Goal: Task Accomplishment & Management: Complete application form

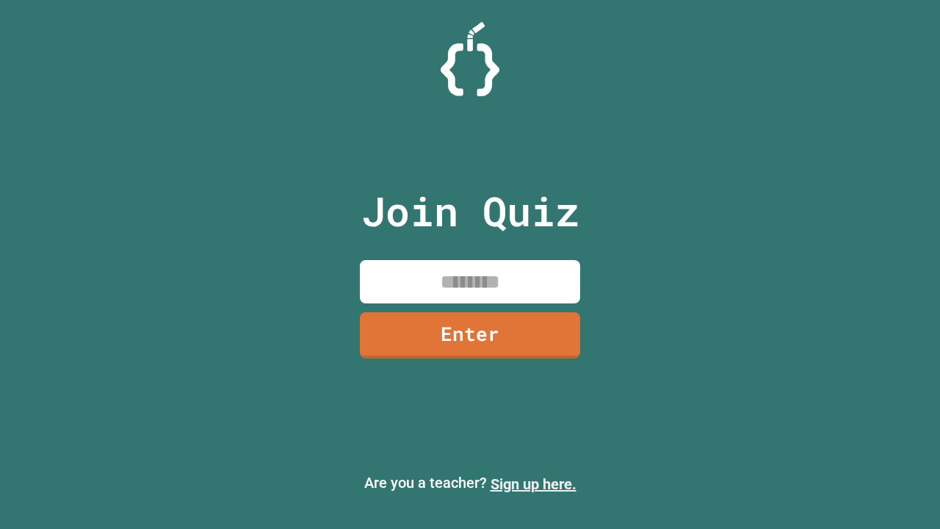
click at [533, 484] on link "Sign up here." at bounding box center [534, 484] width 86 height 18
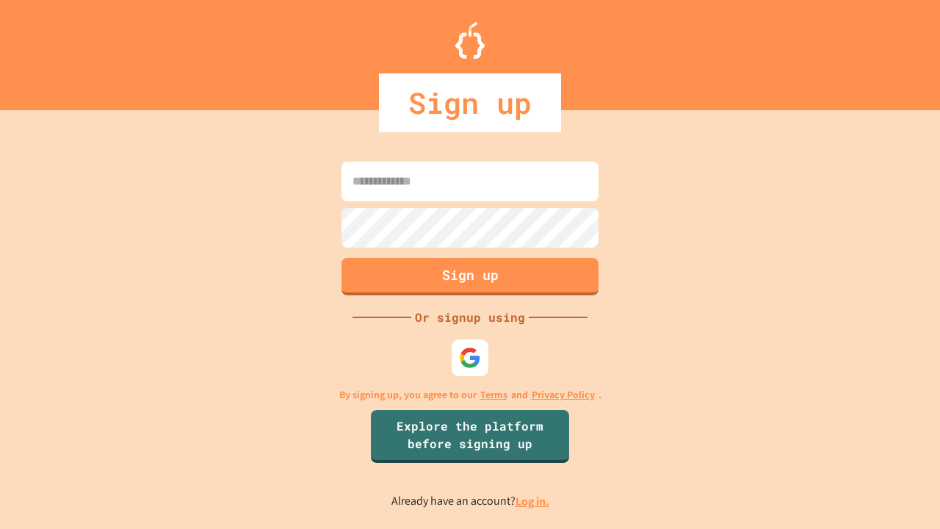
click at [533, 501] on link "Log in." at bounding box center [533, 500] width 34 height 15
